Goal: Transaction & Acquisition: Purchase product/service

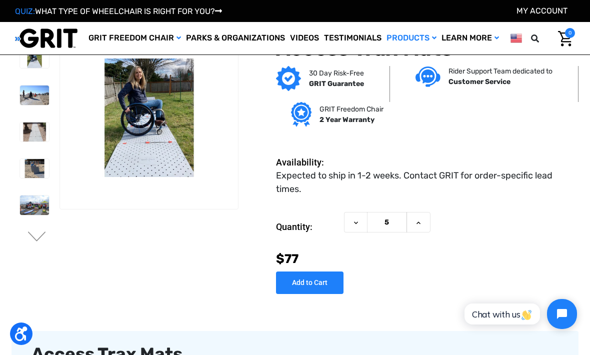
scroll to position [8, 0]
click at [421, 218] on button "Increase Quantity of Access Trax Mats" at bounding box center [419, 223] width 24 height 21
click at [356, 222] on icon at bounding box center [356, 224] width 8 height 8
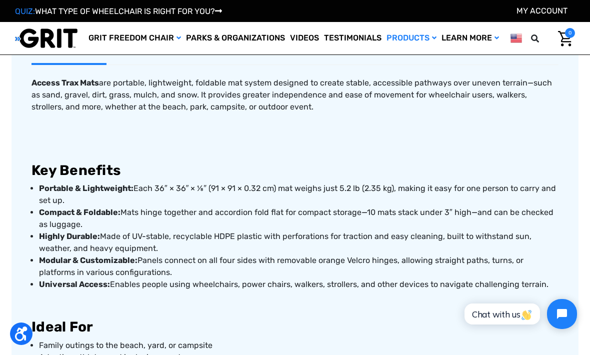
scroll to position [353, 0]
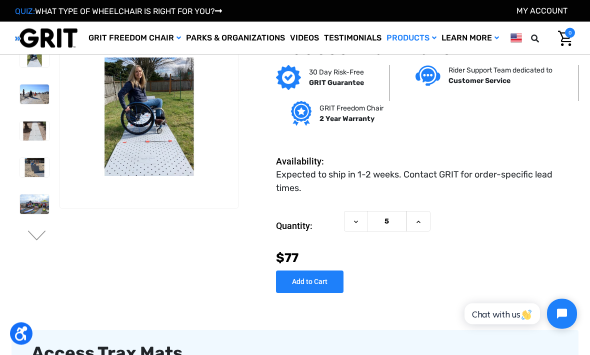
click at [421, 224] on icon at bounding box center [419, 223] width 8 height 8
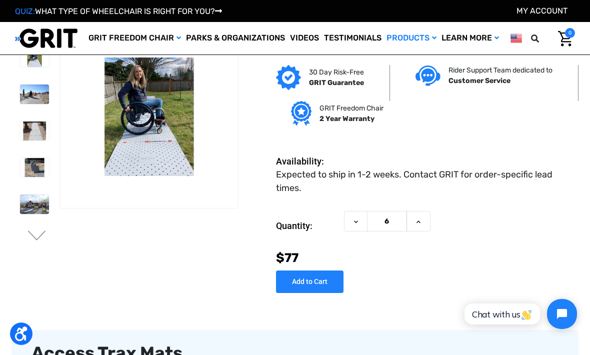
click at [421, 220] on icon at bounding box center [419, 222] width 8 height 8
type input "7"
click at [318, 272] on input "Add to Cart" at bounding box center [310, 282] width 68 height 23
type input "Add to Cart"
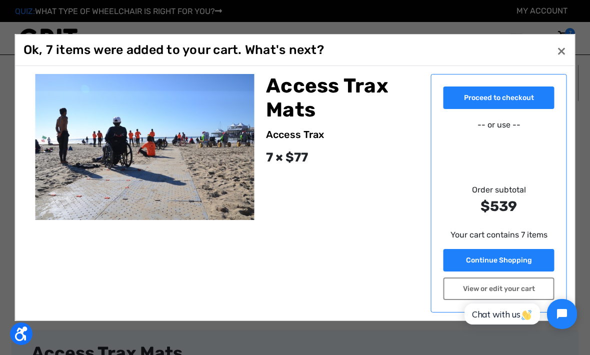
click at [562, 50] on button "Close ×" at bounding box center [562, 51] width 16 height 16
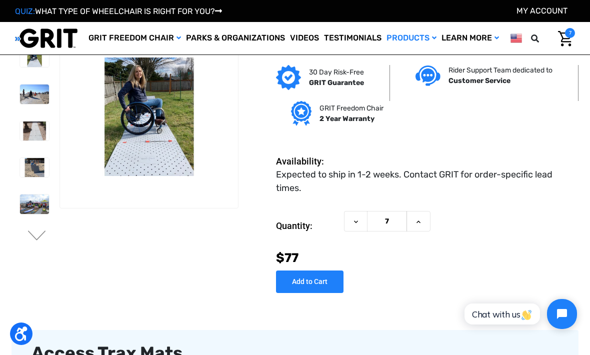
click at [361, 220] on button "Decrease Quantity of Access Trax Mats" at bounding box center [356, 221] width 24 height 21
click at [355, 223] on icon at bounding box center [356, 222] width 8 height 8
type input "5"
click at [356, 224] on icon at bounding box center [356, 222] width 8 height 8
click at [355, 221] on use at bounding box center [356, 222] width 4 height 3
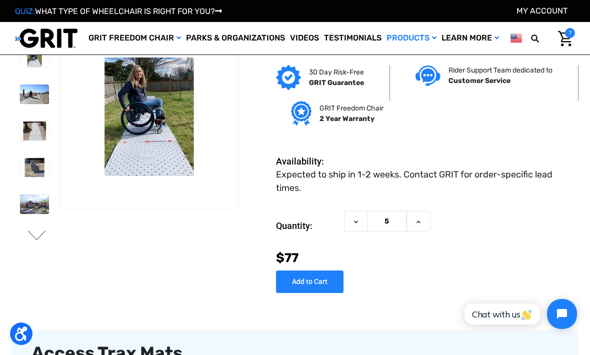
click at [357, 222] on icon at bounding box center [356, 222] width 8 height 8
click at [20, 128] on img at bounding box center [34, 131] width 29 height 19
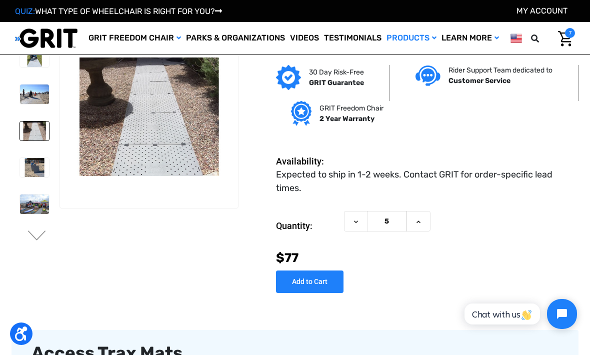
click at [23, 170] on img at bounding box center [34, 167] width 29 height 19
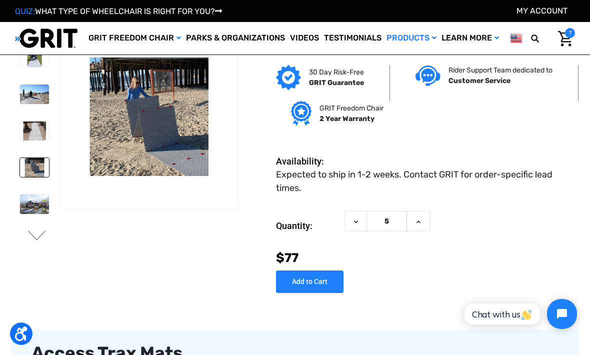
click at [24, 203] on img at bounding box center [34, 204] width 29 height 19
